Goal: Task Accomplishment & Management: Manage account settings

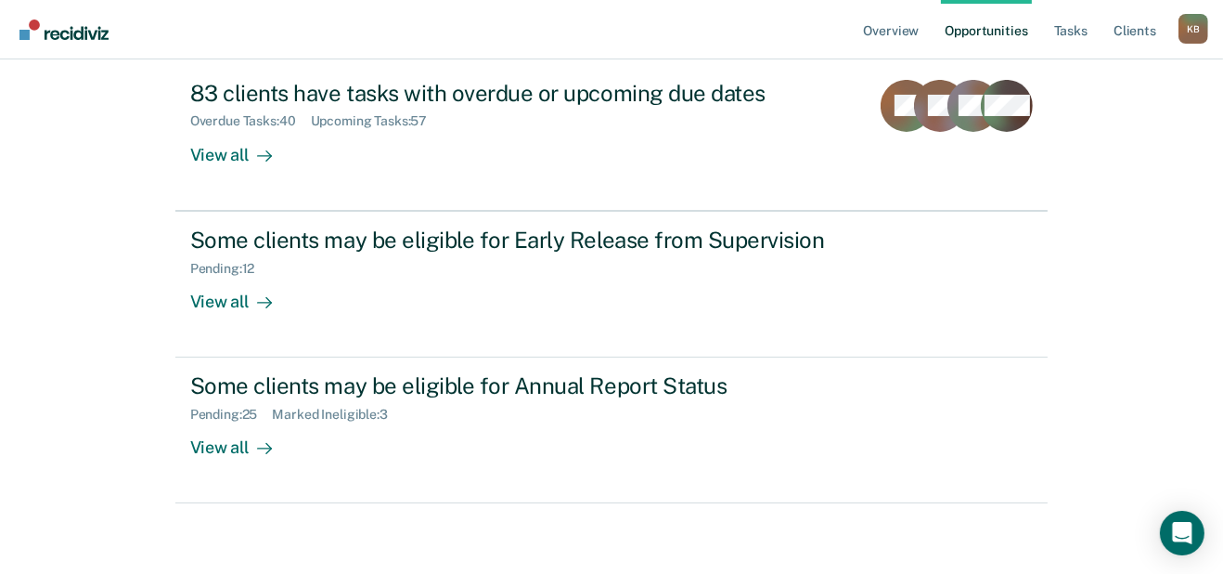
scroll to position [262, 0]
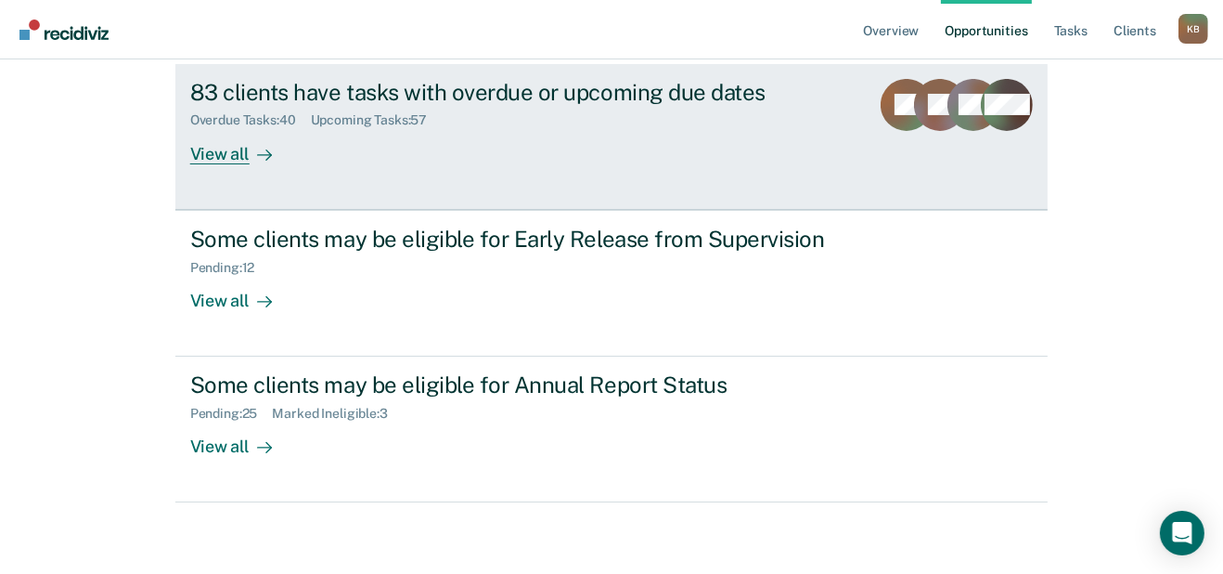
click at [227, 164] on div "View all" at bounding box center [242, 146] width 104 height 36
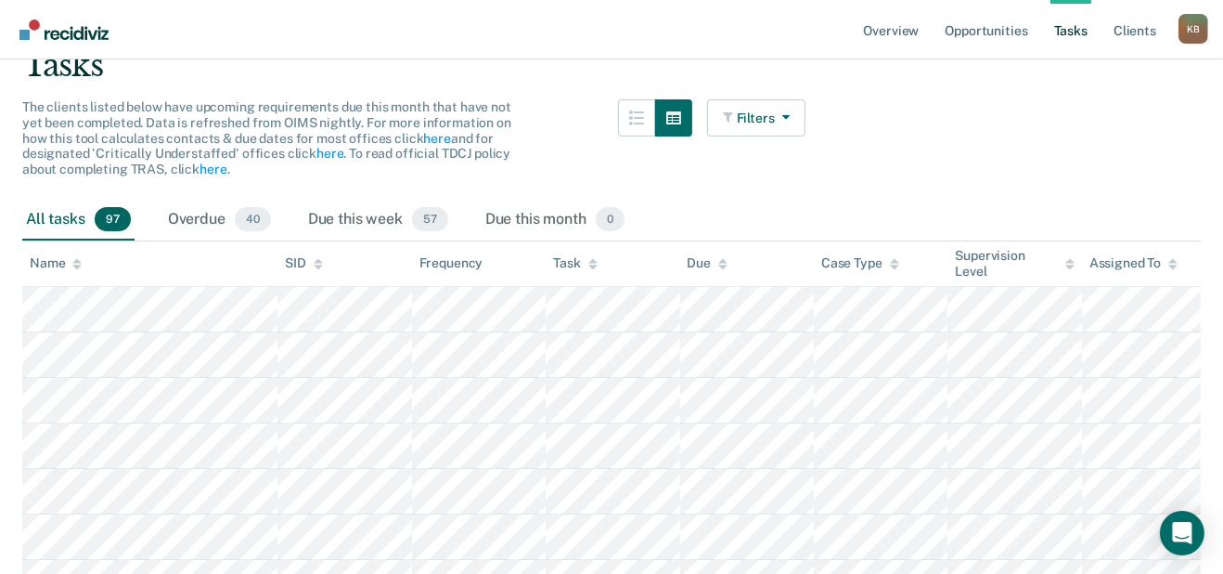
scroll to position [249, 0]
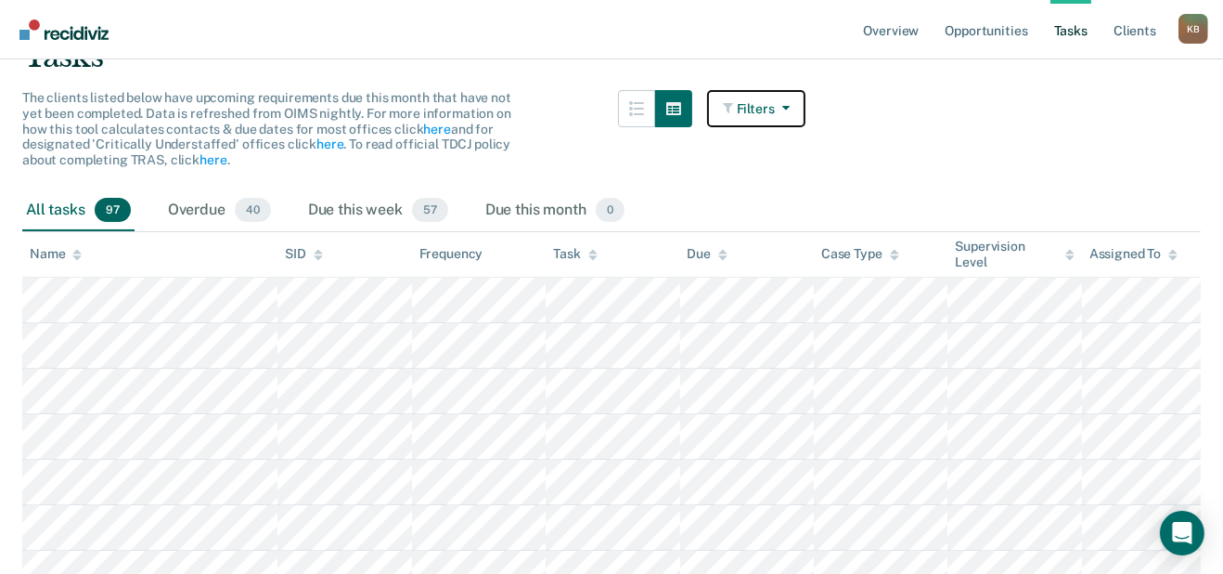
click at [751, 127] on button "Filters" at bounding box center [756, 108] width 98 height 37
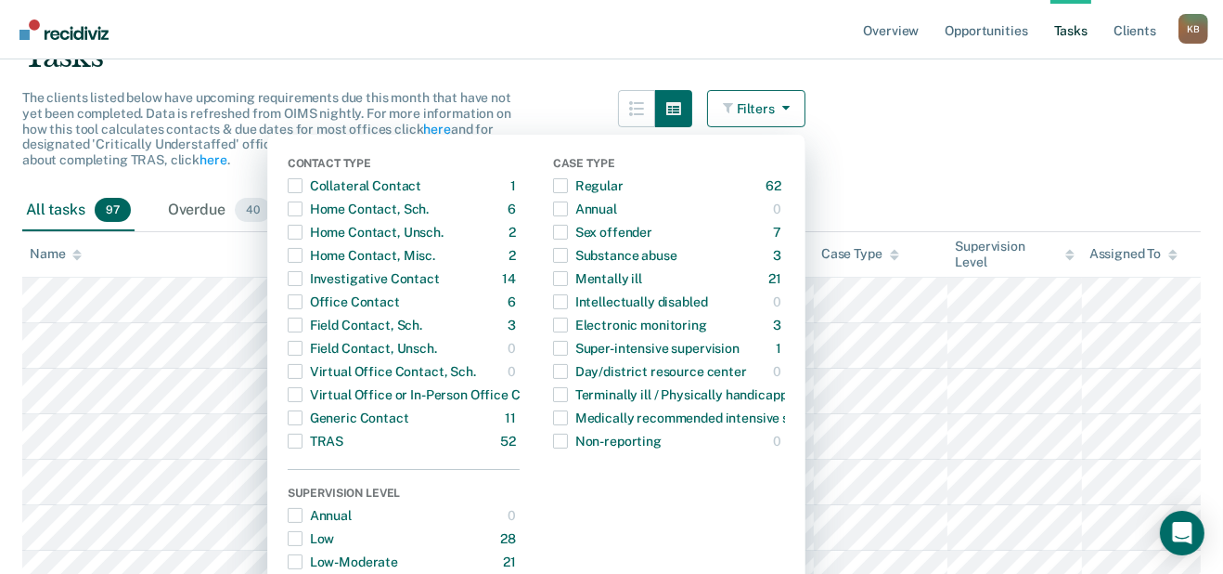
click at [1028, 231] on div "All tasks 97 Overdue 40 Due this week 57 Due this month 0" at bounding box center [611, 210] width 1179 height 41
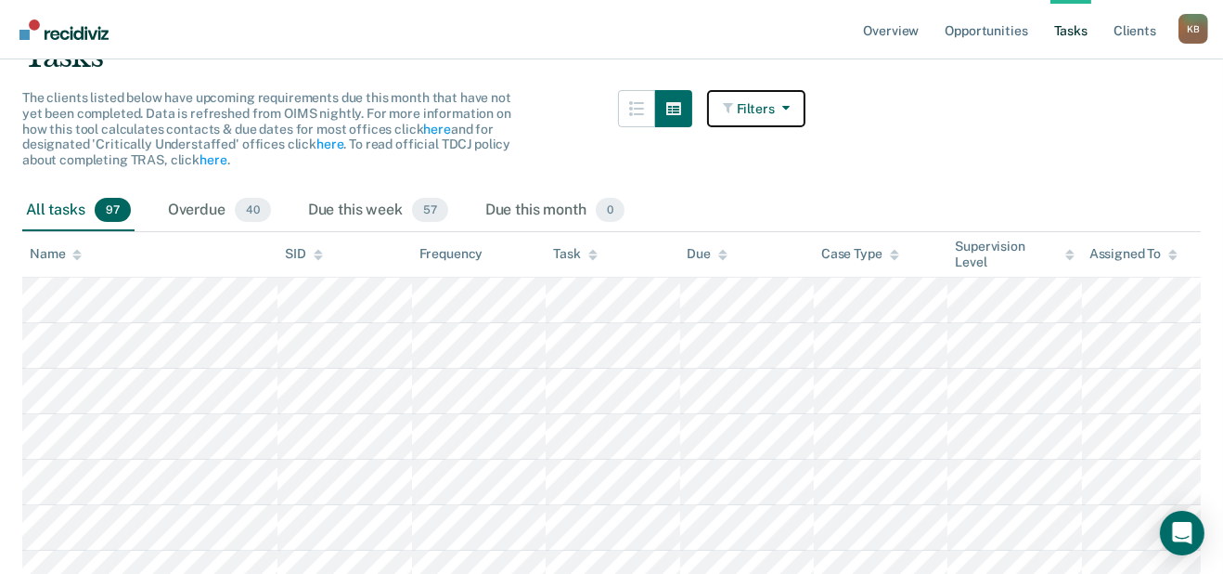
click at [720, 127] on button "Filters" at bounding box center [756, 108] width 98 height 37
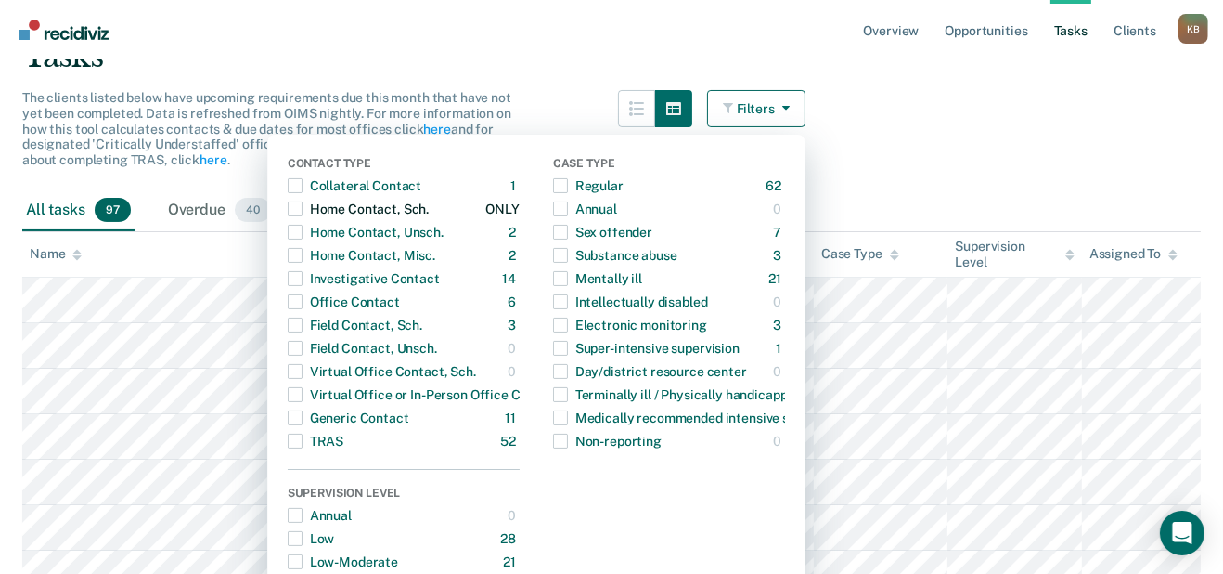
click at [288, 216] on span "button" at bounding box center [295, 208] width 15 height 15
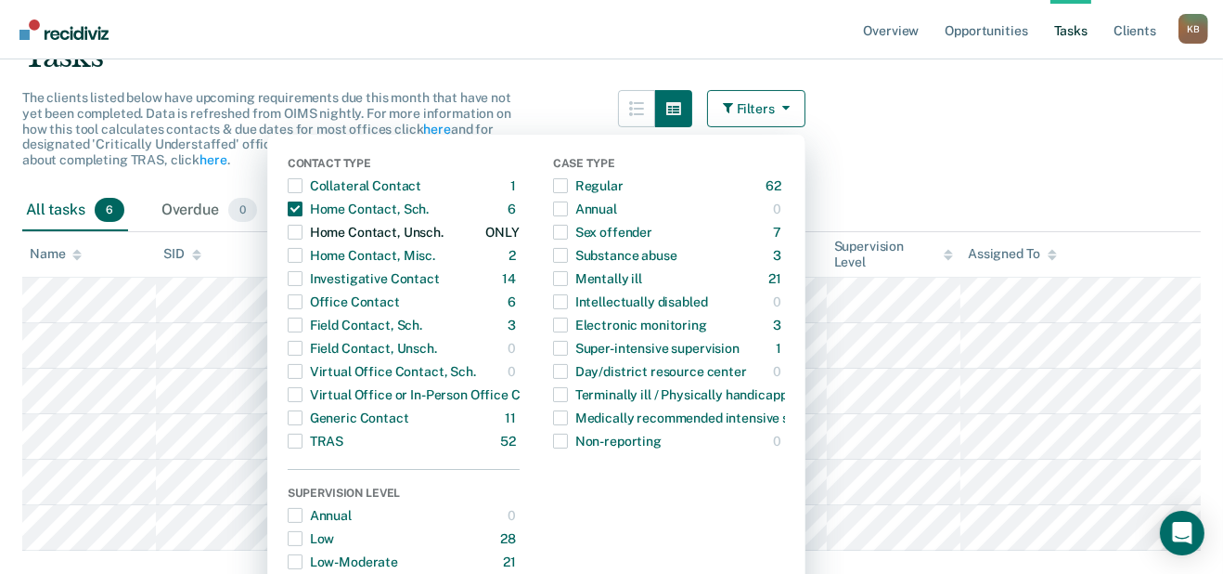
click at [288, 239] on span "button" at bounding box center [295, 232] width 15 height 15
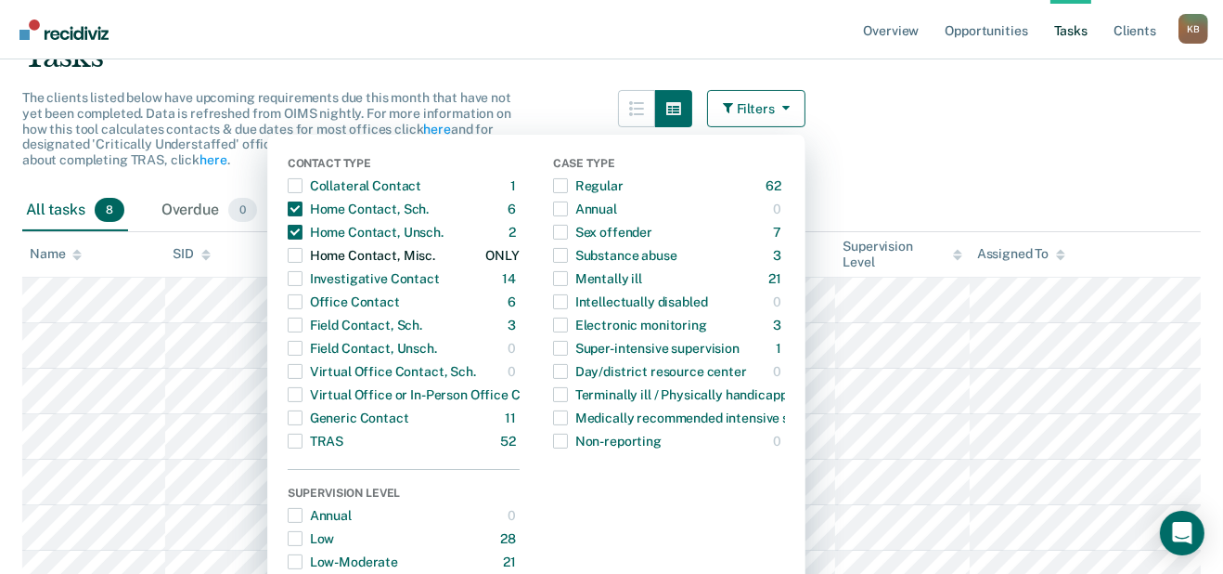
click at [288, 263] on span "button" at bounding box center [295, 255] width 15 height 15
click at [288, 286] on span "button" at bounding box center [295, 278] width 15 height 15
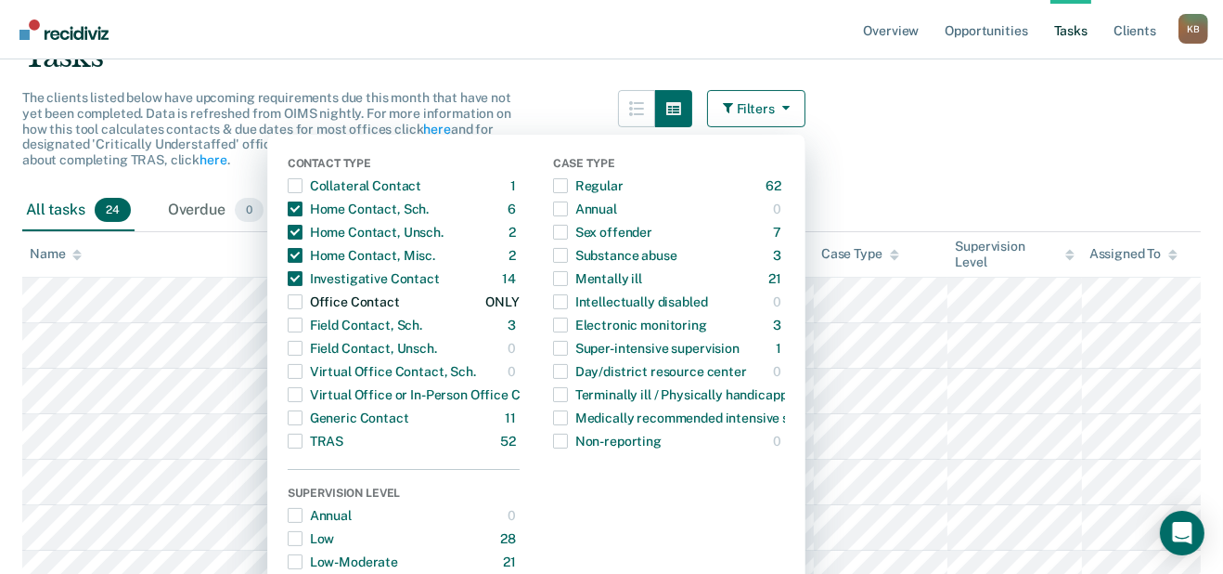
click at [288, 309] on span "button" at bounding box center [295, 301] width 15 height 15
click at [288, 332] on span "button" at bounding box center [295, 324] width 15 height 15
click at [288, 356] on span "button" at bounding box center [295, 348] width 15 height 15
click at [288, 425] on span "button" at bounding box center [295, 417] width 15 height 15
click at [553, 193] on span "button" at bounding box center [560, 185] width 15 height 15
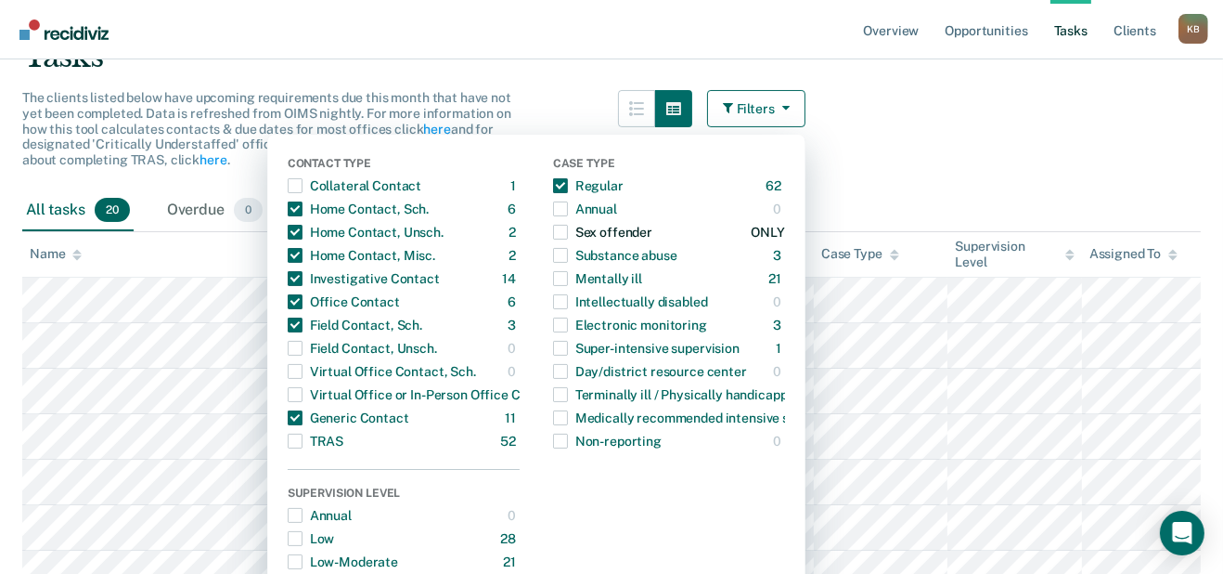
click at [553, 239] on span "button" at bounding box center [560, 232] width 15 height 15
click at [553, 263] on span "button" at bounding box center [560, 255] width 15 height 15
click at [553, 286] on span "button" at bounding box center [560, 278] width 15 height 15
click at [553, 332] on span "button" at bounding box center [560, 324] width 15 height 15
click at [553, 356] on span "button" at bounding box center [560, 348] width 15 height 15
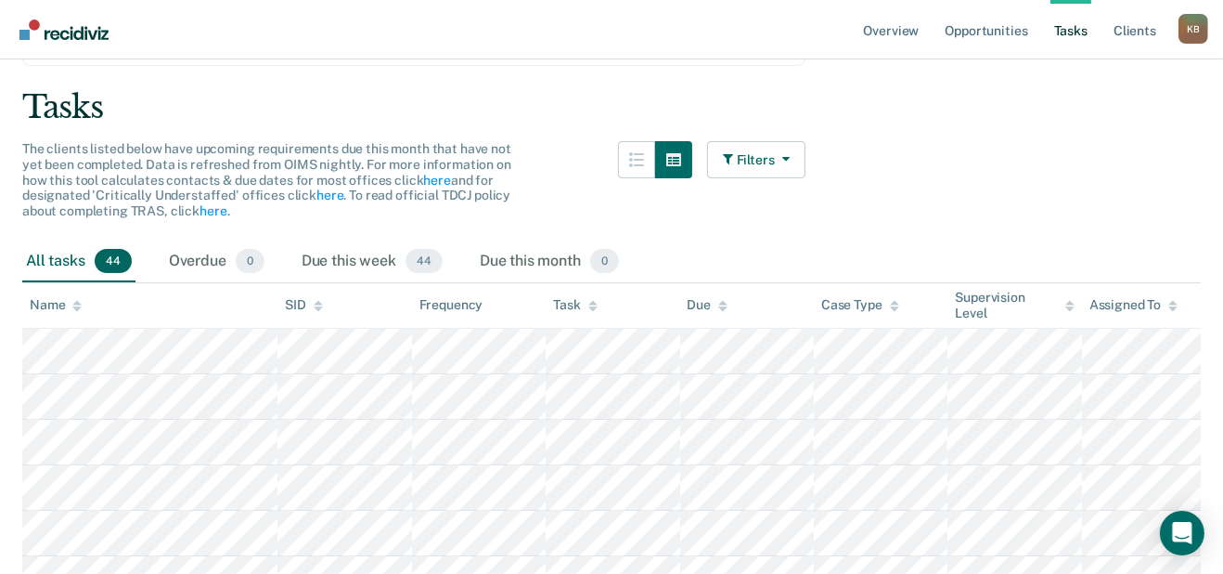
scroll to position [148, 0]
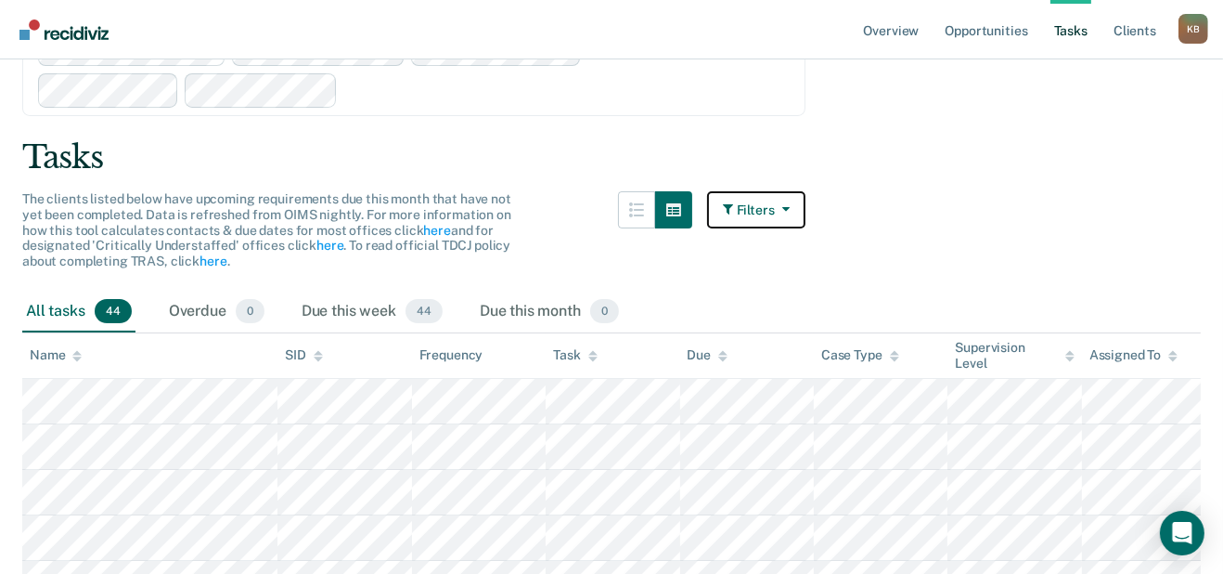
click at [776, 228] on button "Filters" at bounding box center [756, 209] width 98 height 37
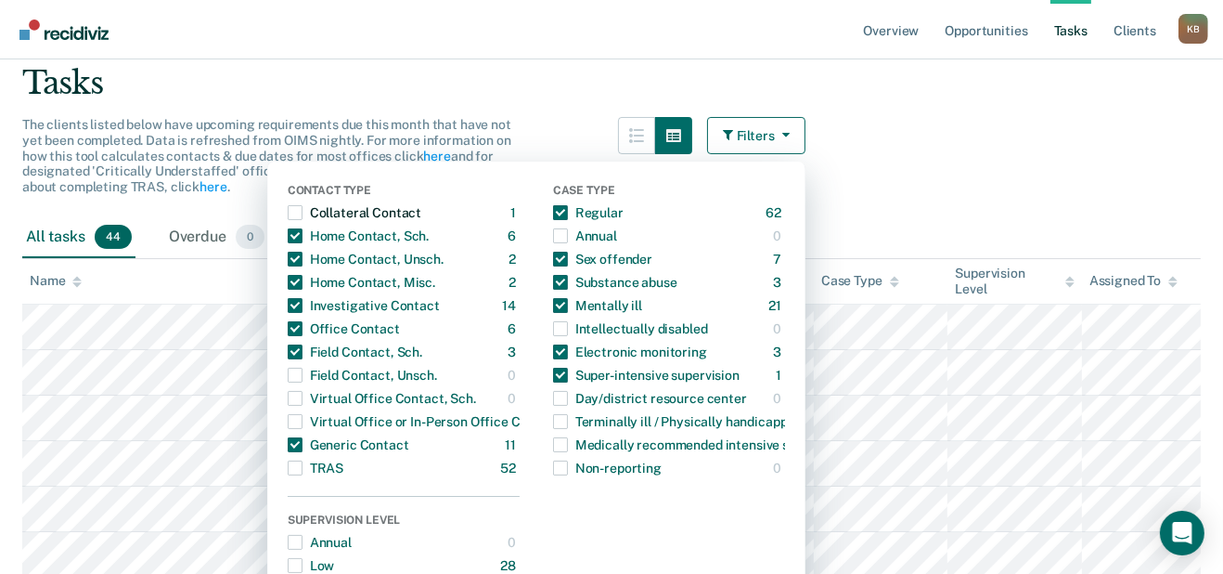
scroll to position [225, 0]
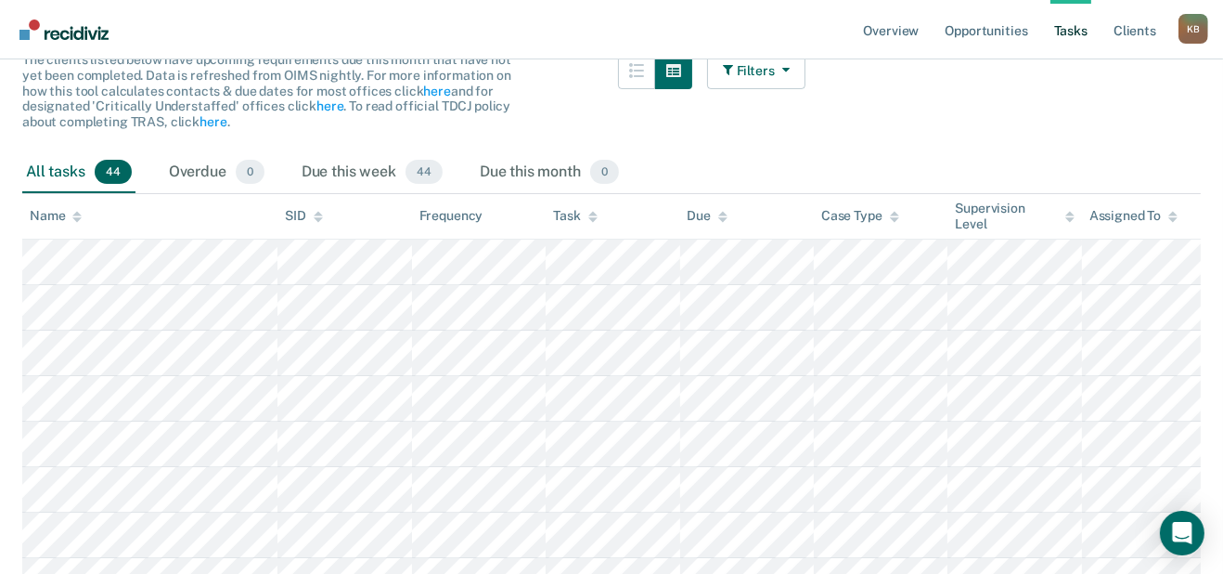
scroll to position [384, 0]
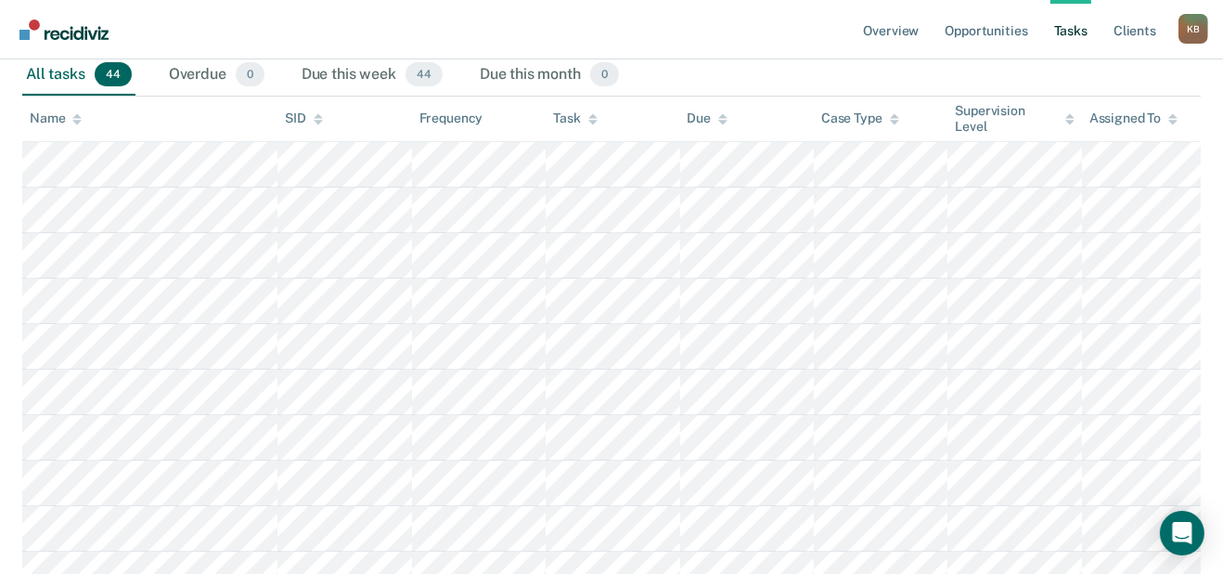
click at [847, 96] on div "All tasks 44 Overdue 0 Due this week 44 Due this month 0" at bounding box center [611, 75] width 1179 height 41
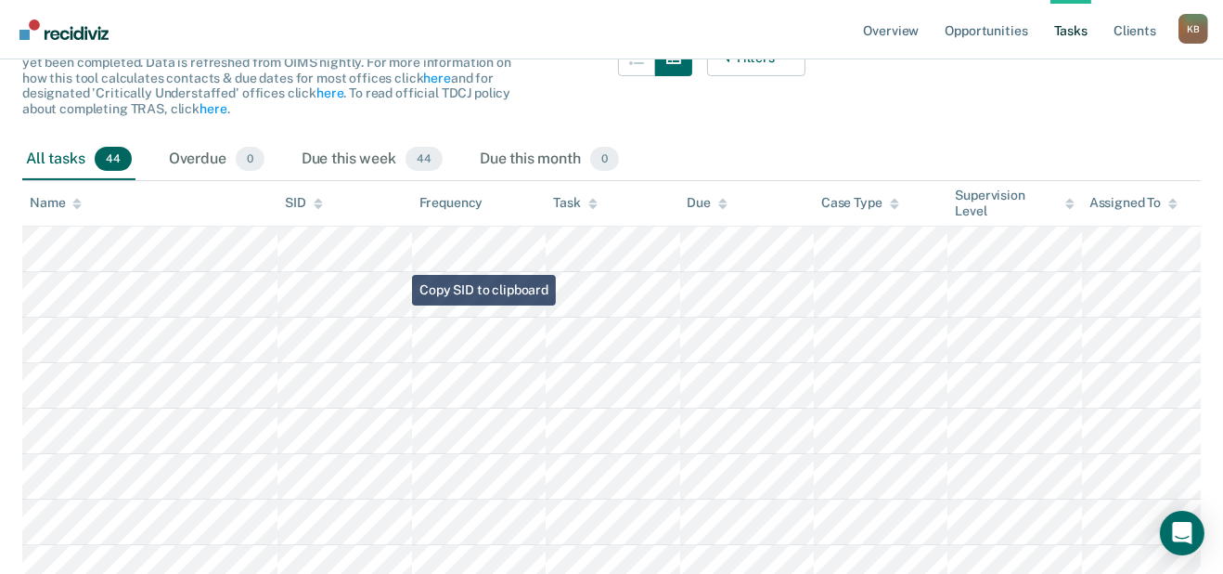
scroll to position [0, 0]
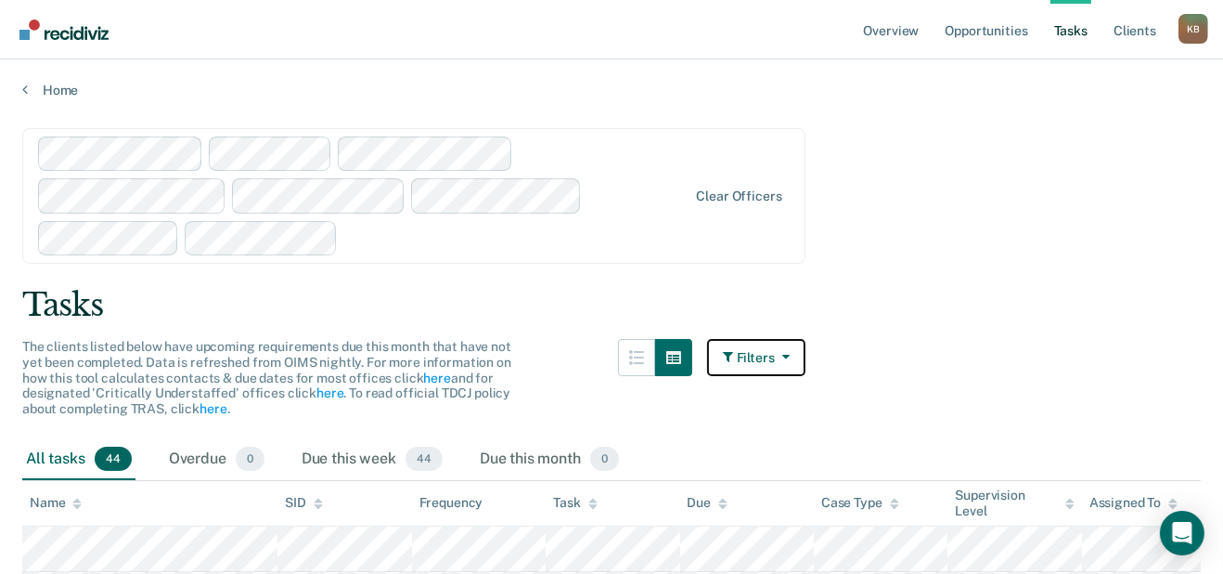
click at [806, 376] on button "Filters" at bounding box center [756, 357] width 98 height 37
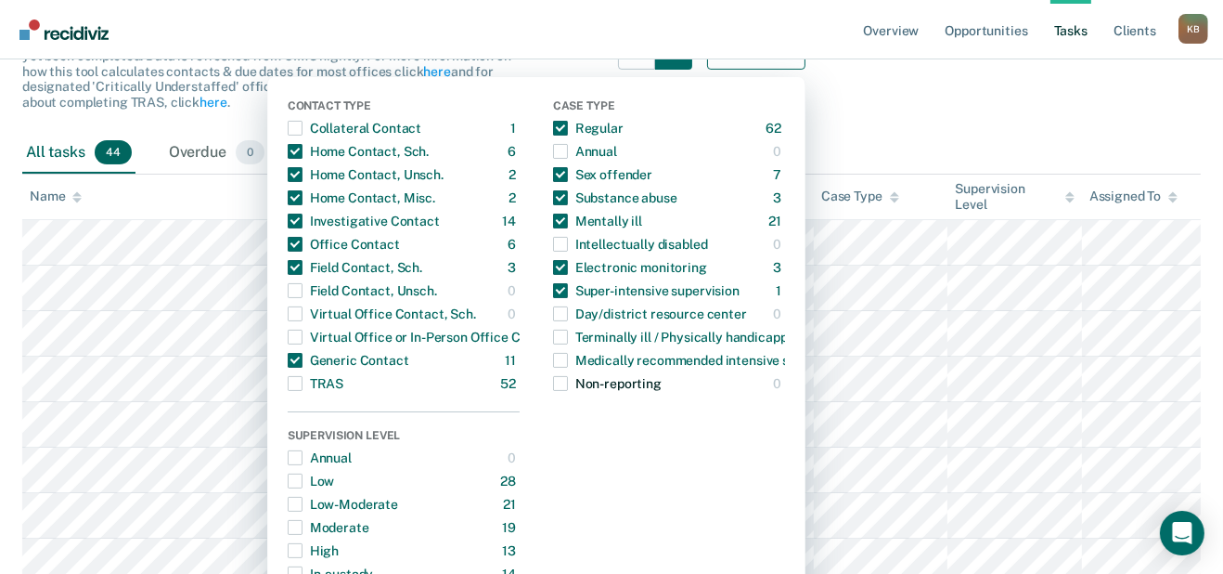
scroll to position [308, 0]
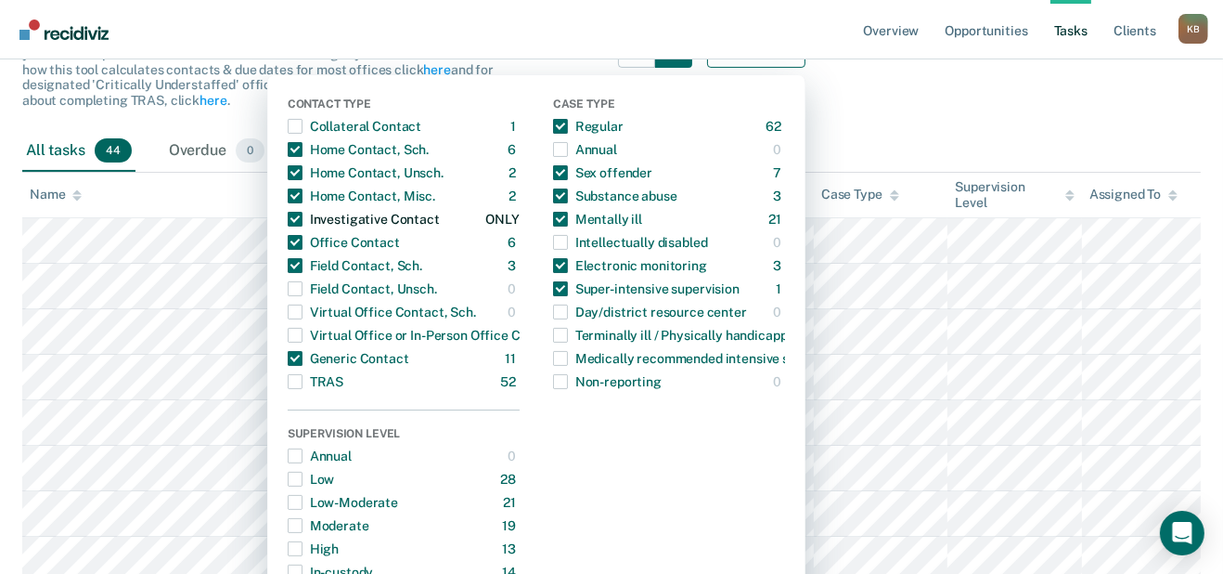
click at [288, 226] on span "button" at bounding box center [295, 219] width 15 height 15
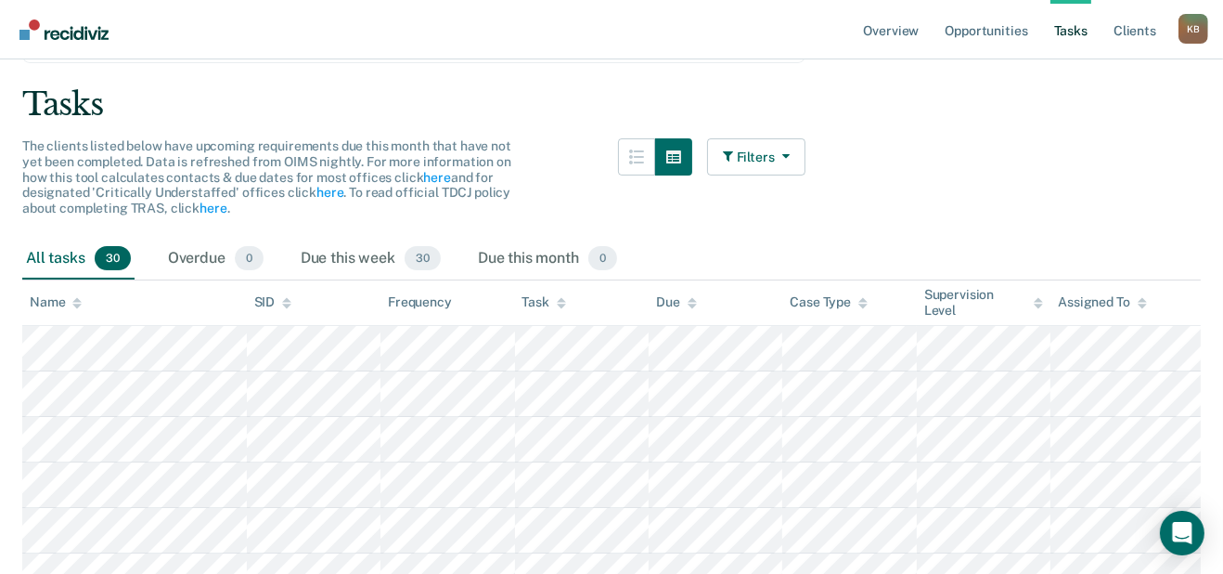
scroll to position [436, 0]
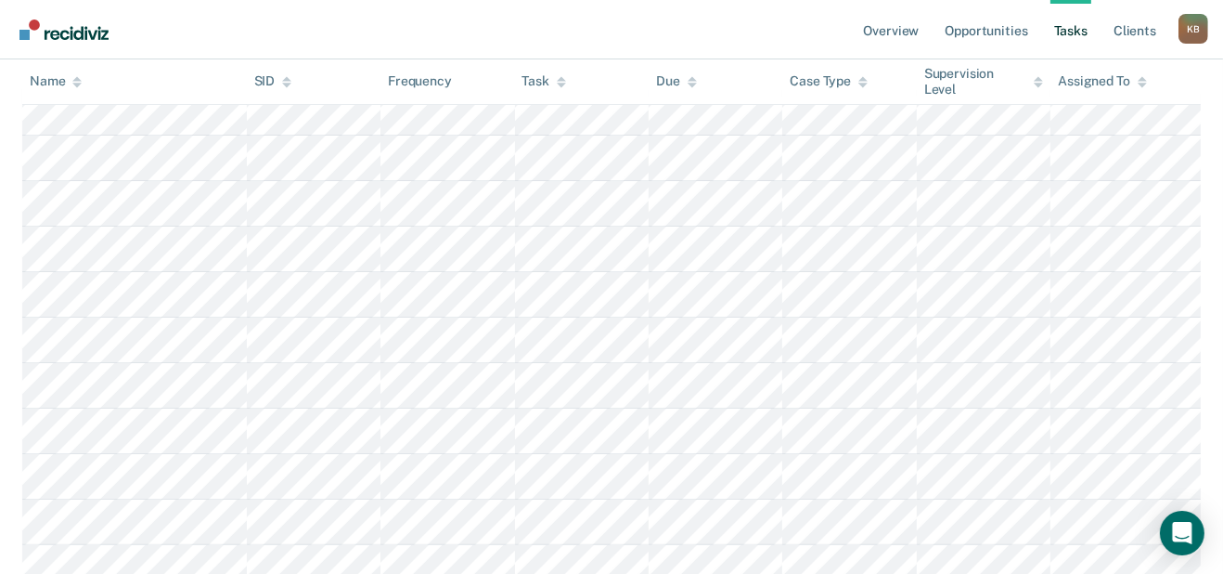
click at [395, 44] on div "Due this week 30" at bounding box center [371, 23] width 148 height 41
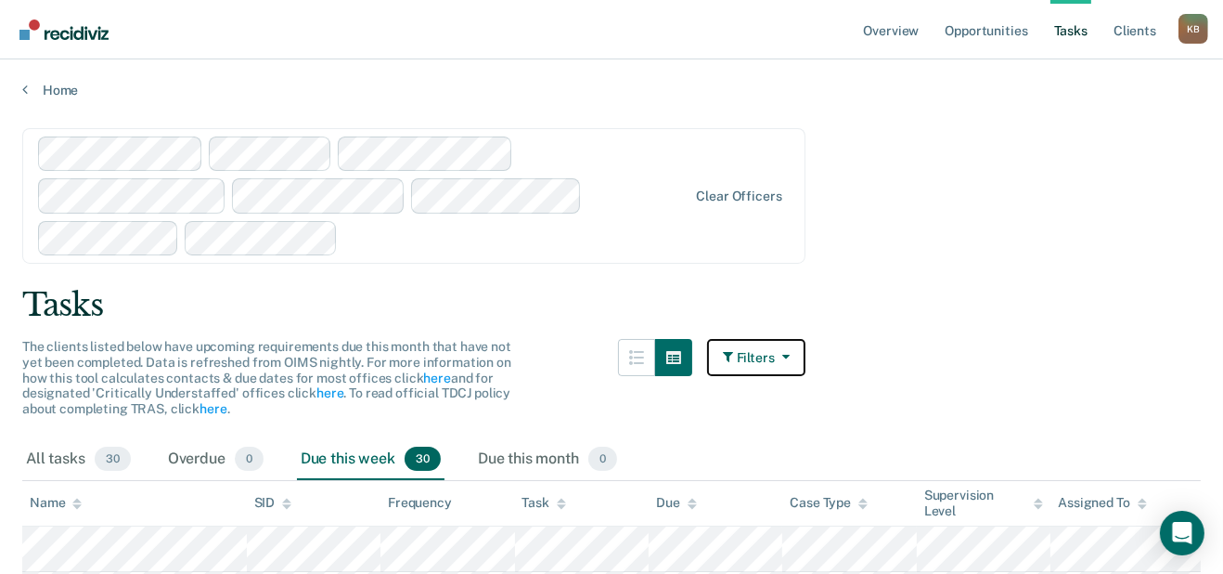
click at [746, 376] on button "Filters" at bounding box center [756, 357] width 98 height 37
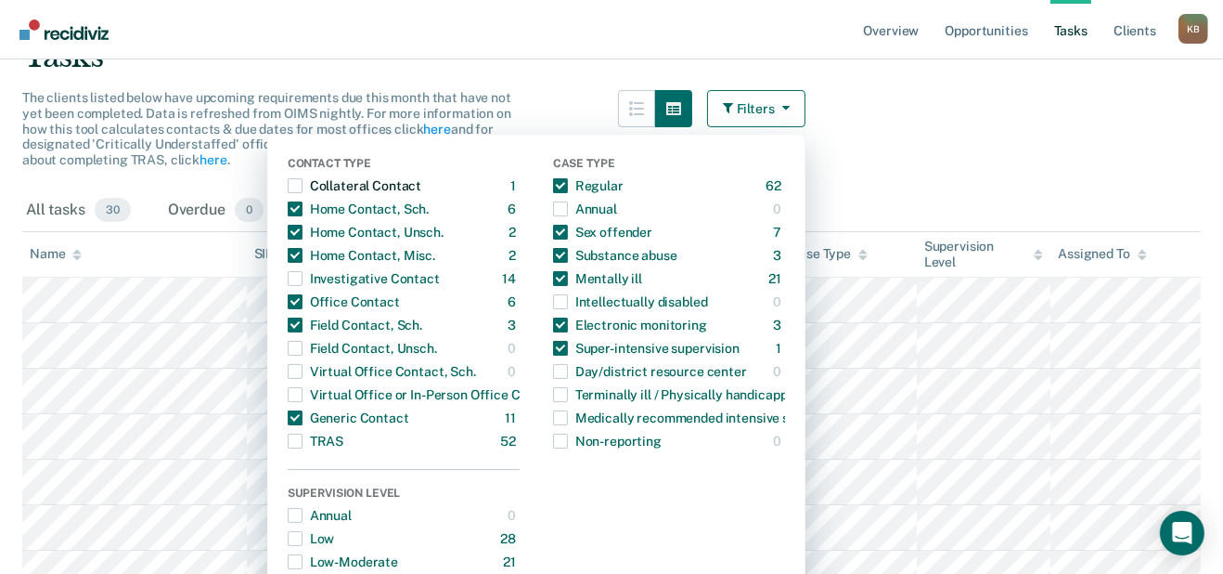
scroll to position [261, 0]
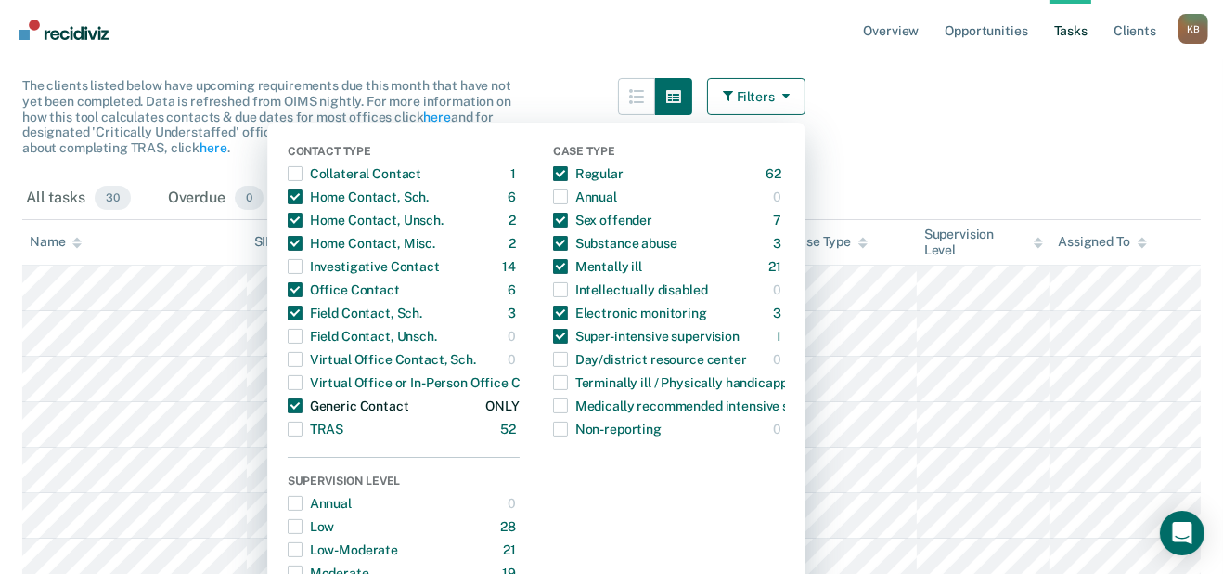
click at [288, 413] on span "button" at bounding box center [295, 405] width 15 height 15
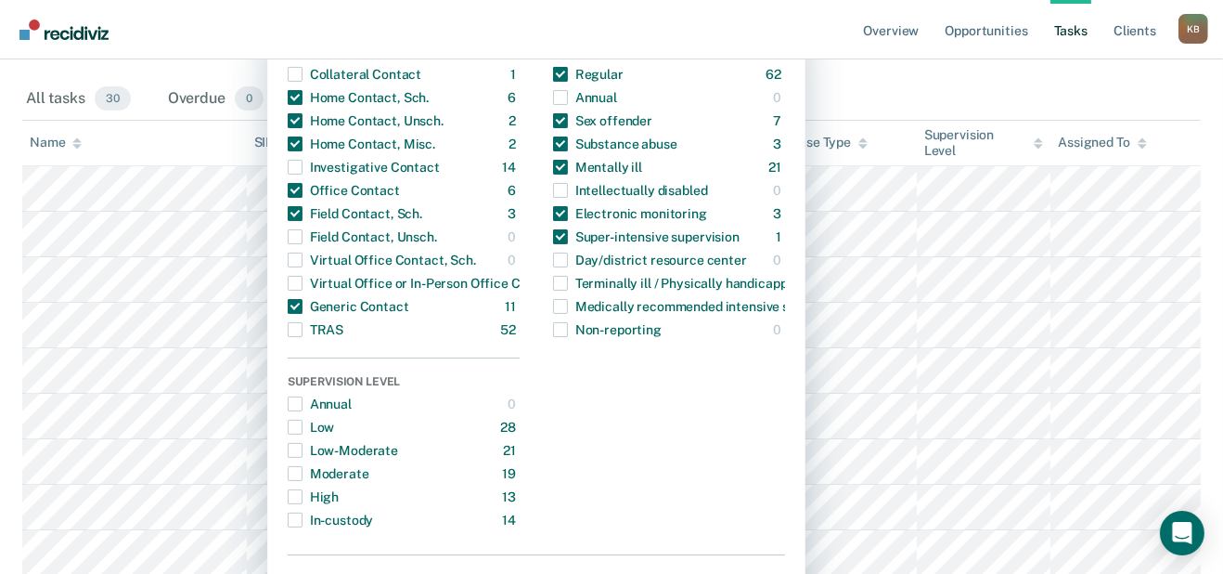
click at [925, 120] on div "All tasks 30 Overdue 0 Due this week 30 Due this month 0" at bounding box center [611, 99] width 1179 height 41
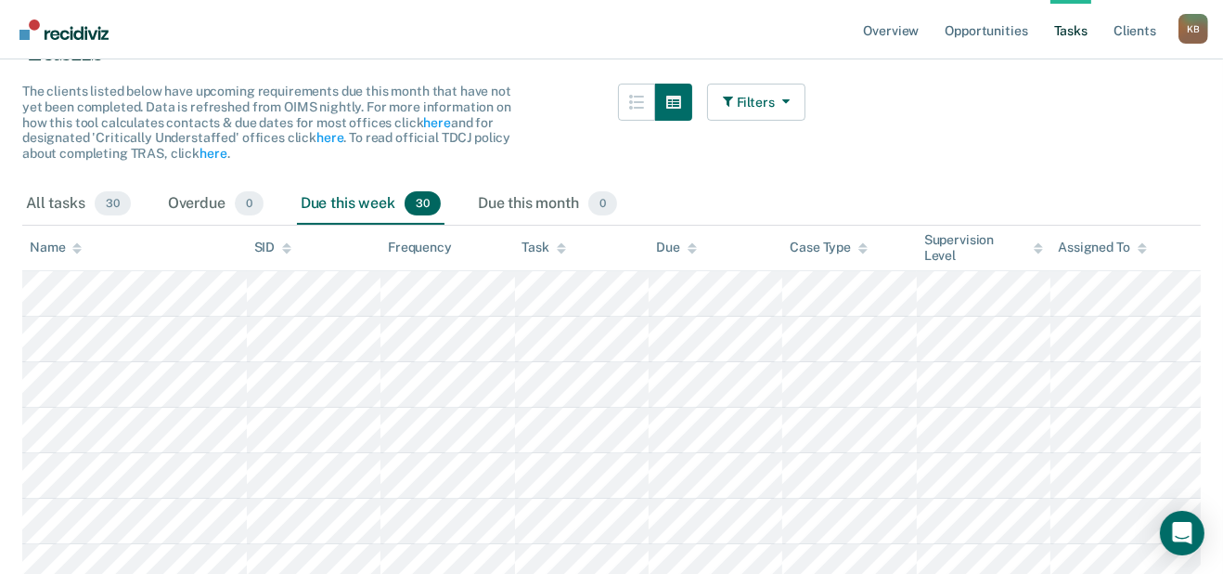
scroll to position [0, 0]
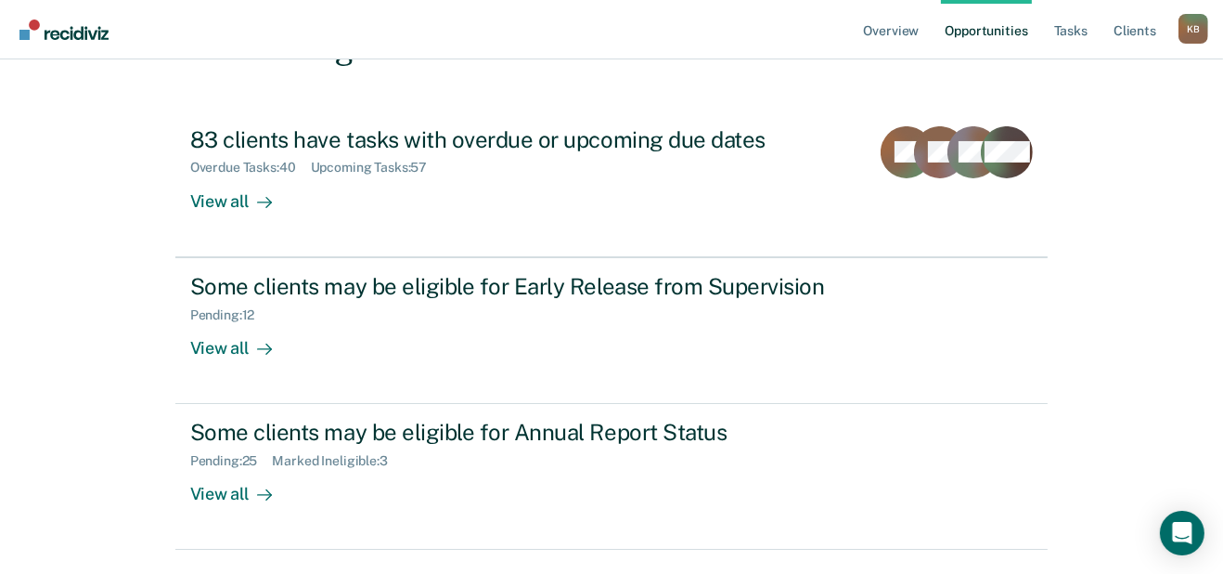
scroll to position [214, 0]
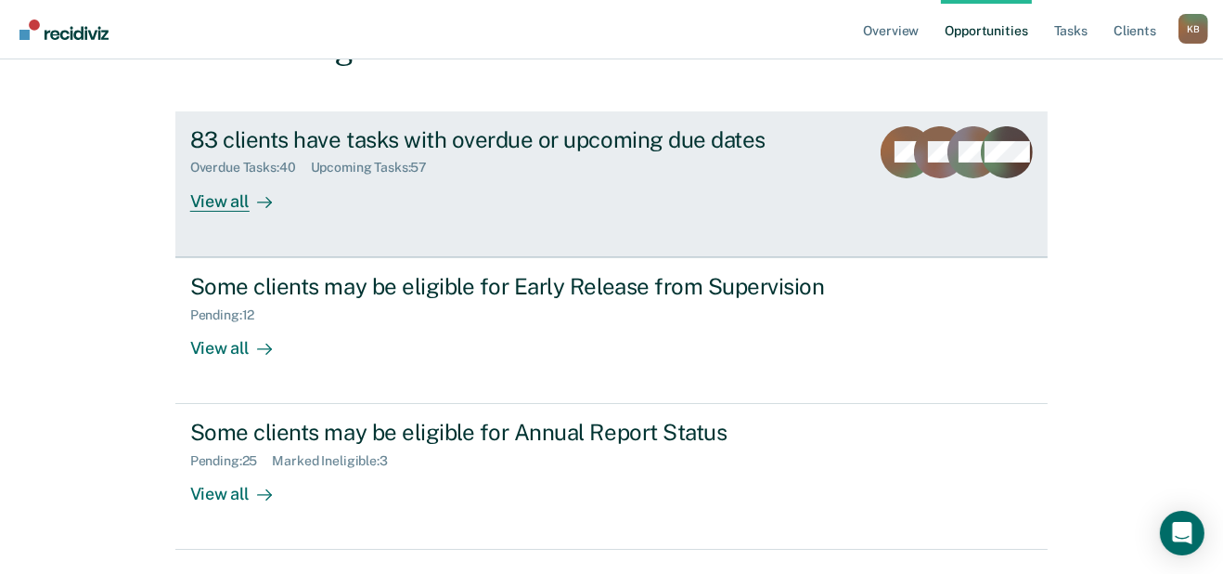
click at [243, 212] on div "View all" at bounding box center [242, 193] width 104 height 36
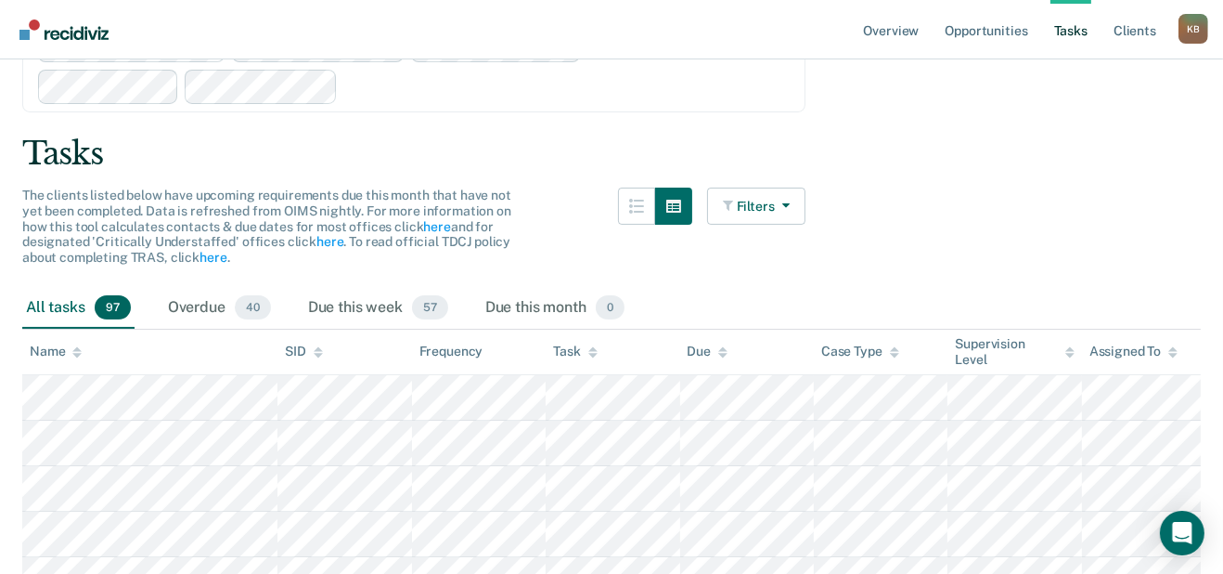
scroll to position [154, 0]
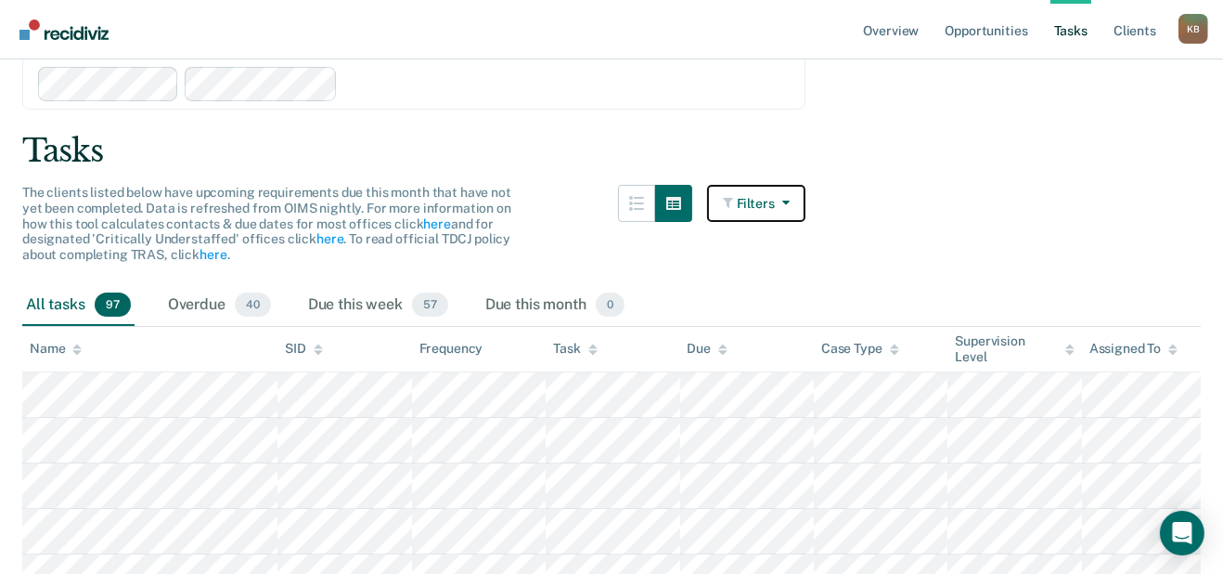
click at [782, 222] on button "Filters" at bounding box center [756, 203] width 98 height 37
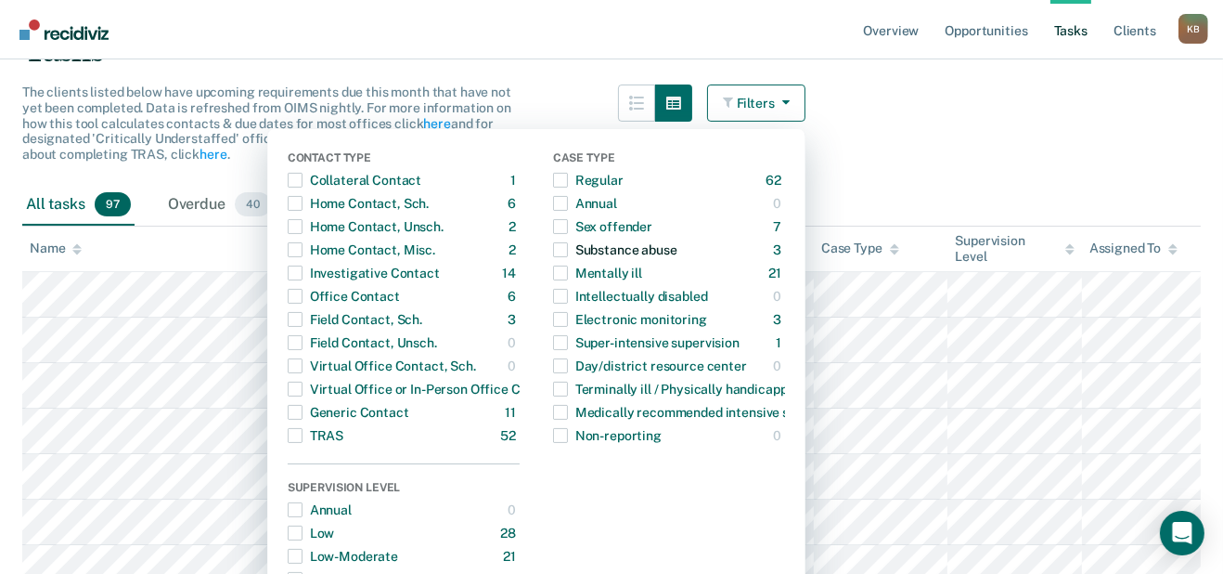
scroll to position [256, 0]
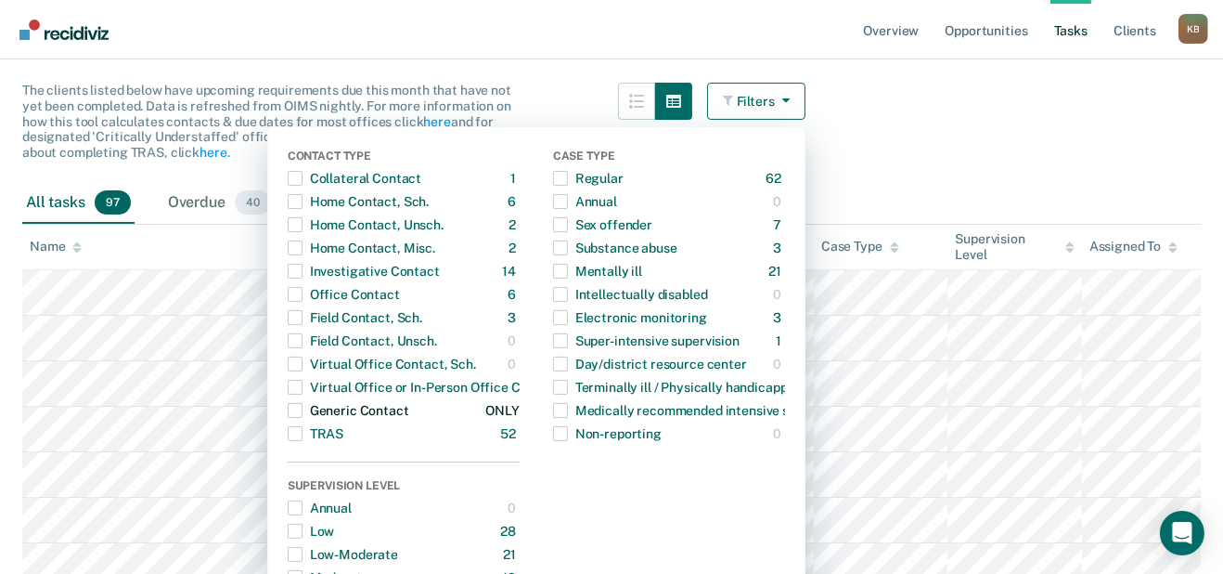
click at [288, 418] on span "button" at bounding box center [295, 410] width 15 height 15
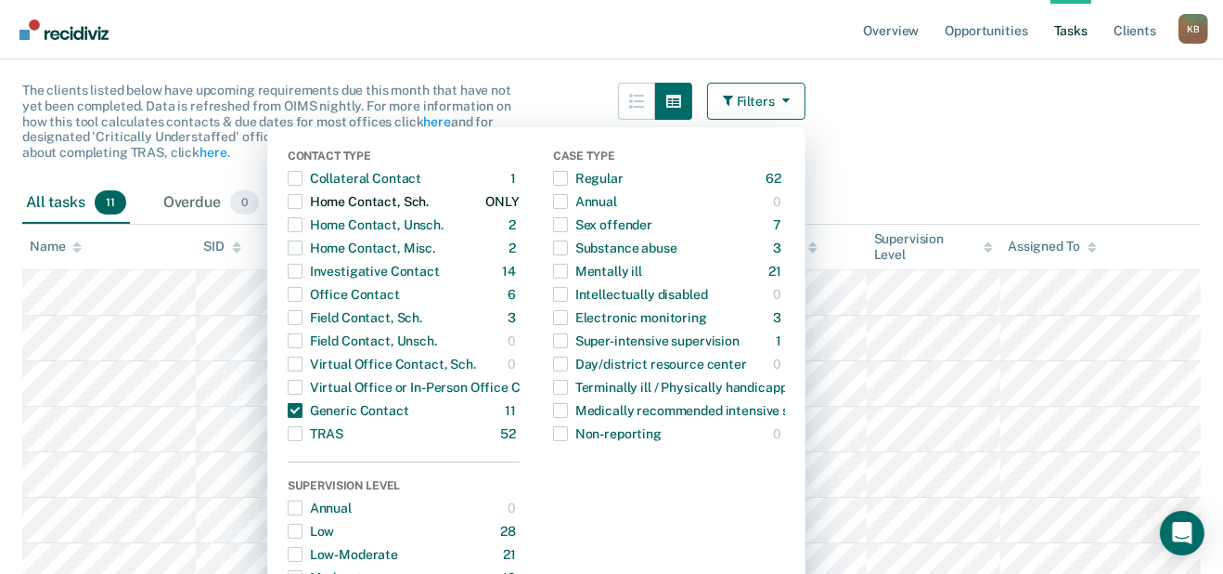
click at [288, 209] on span "button" at bounding box center [295, 201] width 15 height 15
click at [288, 232] on span "button" at bounding box center [295, 224] width 15 height 15
click at [288, 255] on span "button" at bounding box center [295, 247] width 15 height 15
click at [288, 302] on span "button" at bounding box center [295, 294] width 15 height 15
click at [288, 325] on span "button" at bounding box center [295, 317] width 15 height 15
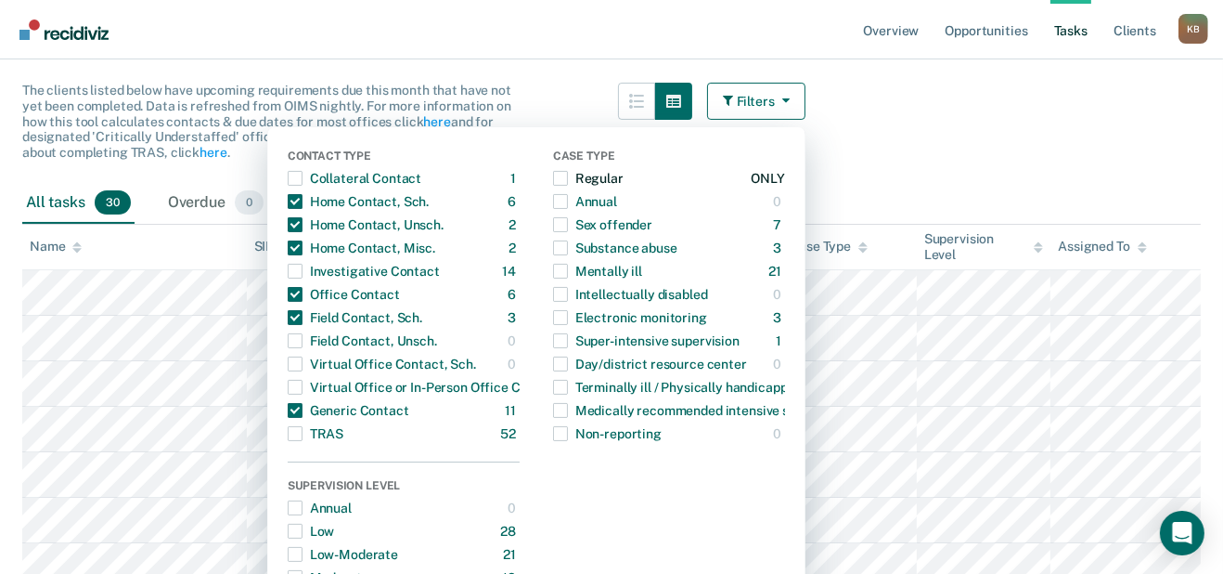
click at [553, 186] on span "button" at bounding box center [560, 178] width 15 height 15
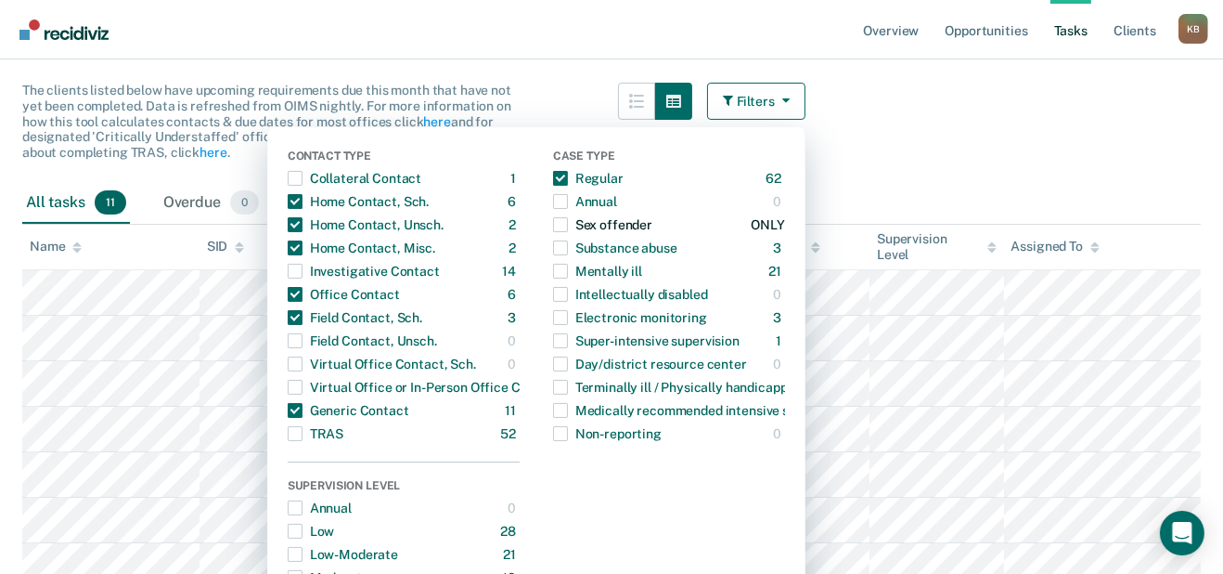
click at [553, 239] on div "button" at bounding box center [560, 225] width 15 height 30
click at [553, 255] on span "button" at bounding box center [560, 247] width 15 height 15
click at [553, 278] on span "button" at bounding box center [560, 271] width 15 height 15
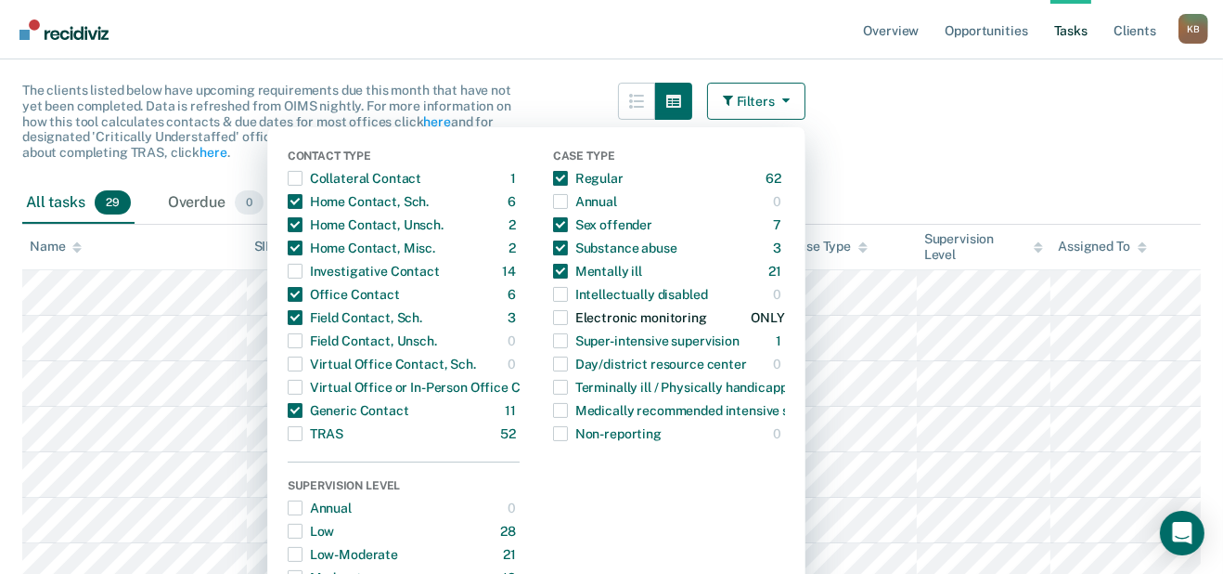
click at [553, 332] on div "button" at bounding box center [560, 318] width 15 height 30
click at [553, 348] on span "button" at bounding box center [560, 340] width 15 height 15
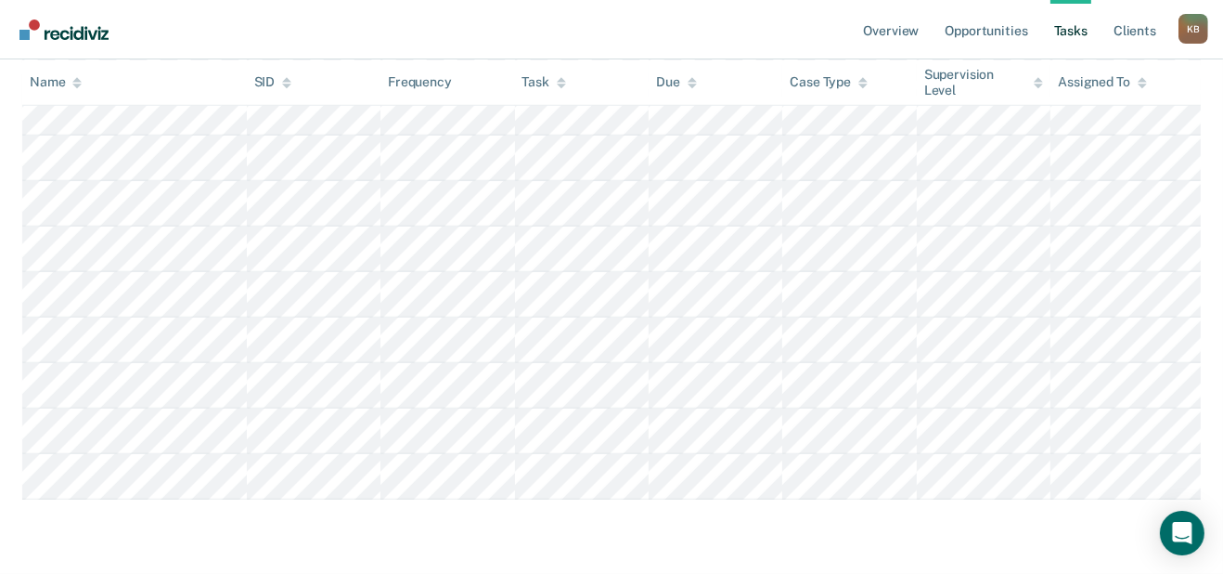
scroll to position [1770, 0]
